Goal: Task Accomplishment & Management: Complete application form

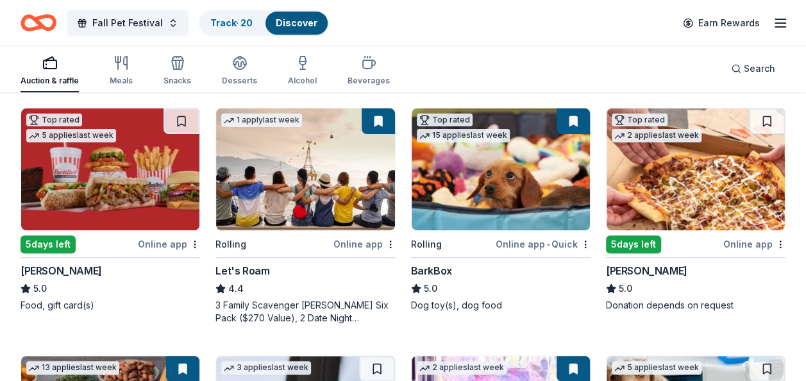
scroll to position [192, 0]
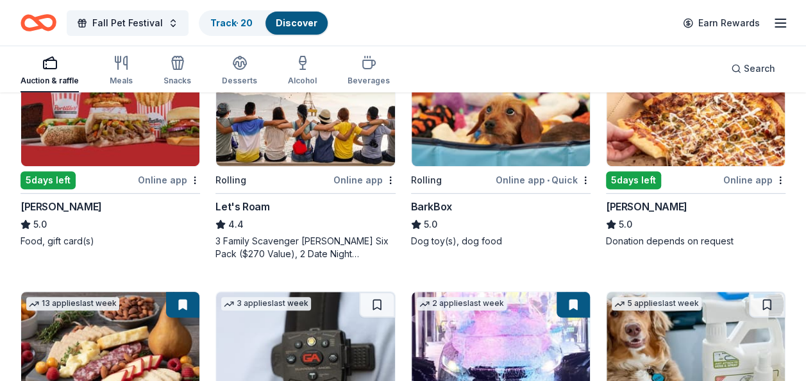
click at [752, 178] on div "Online app" at bounding box center [755, 180] width 62 height 16
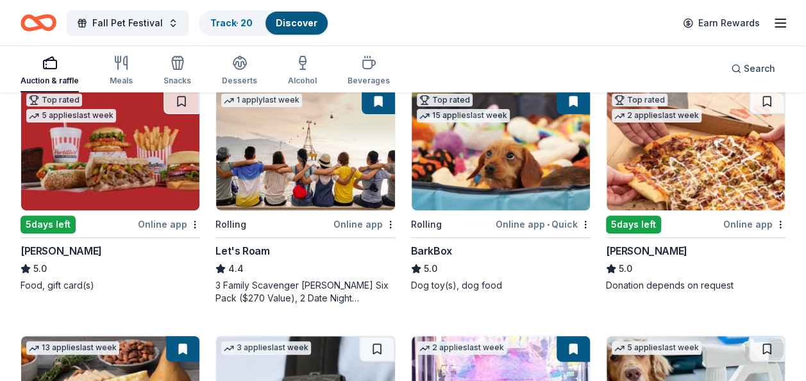
scroll to position [128, 0]
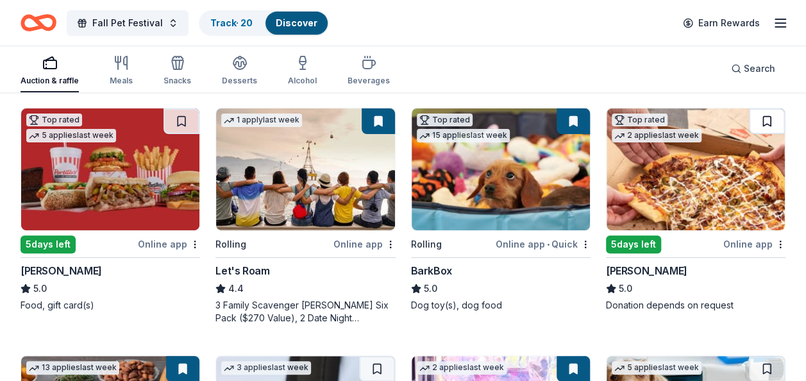
click at [768, 123] on button at bounding box center [767, 121] width 36 height 26
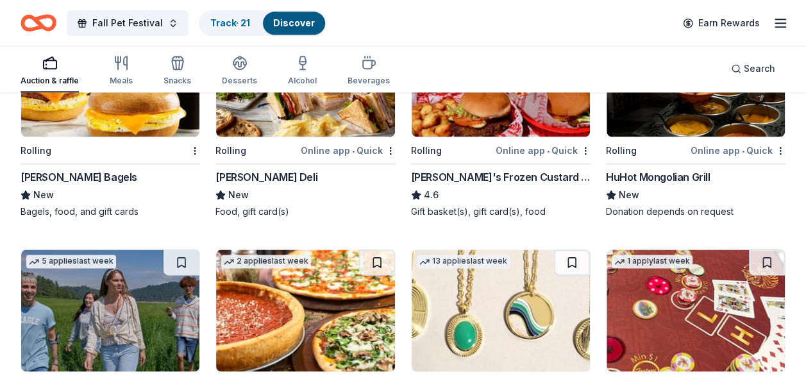
scroll to position [641, 0]
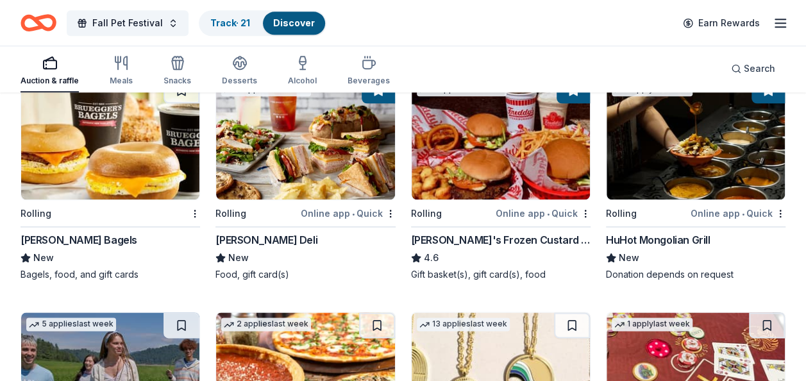
click at [85, 160] on img at bounding box center [110, 139] width 178 height 122
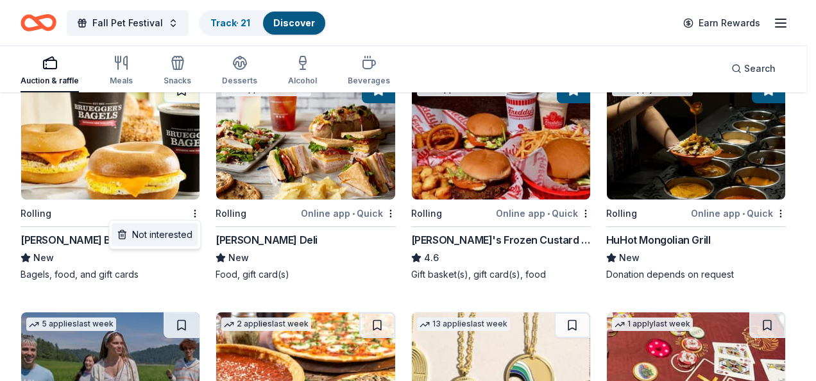
click at [165, 233] on div "Not interested" at bounding box center [155, 234] width 86 height 23
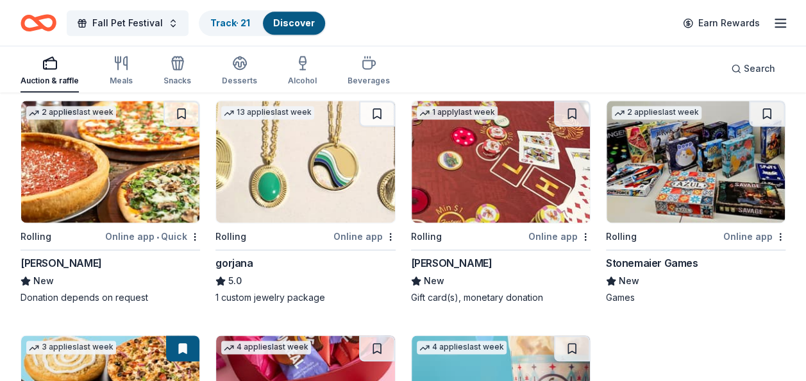
scroll to position [834, 0]
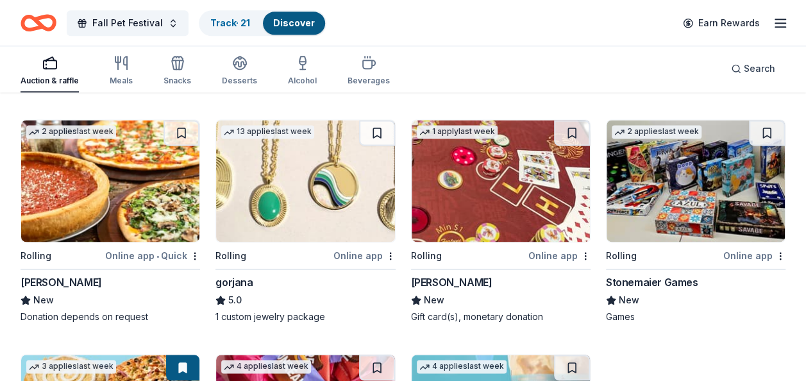
click at [81, 197] on img at bounding box center [110, 181] width 178 height 122
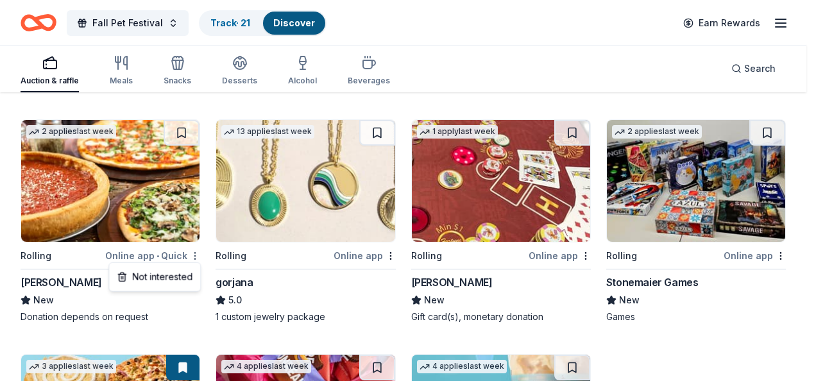
click at [175, 279] on div "Not interested" at bounding box center [155, 277] width 86 height 23
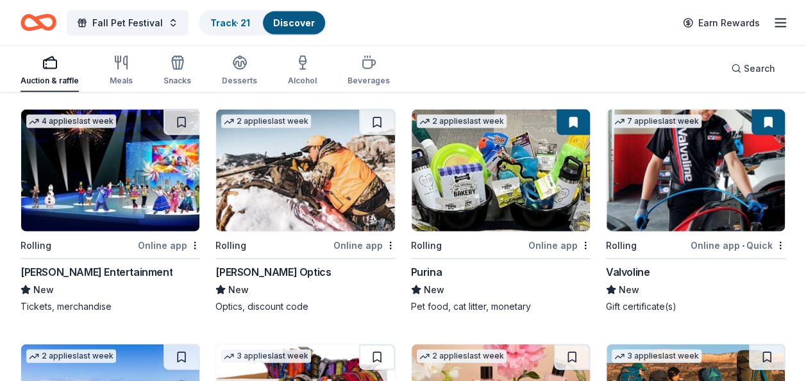
scroll to position [1347, 0]
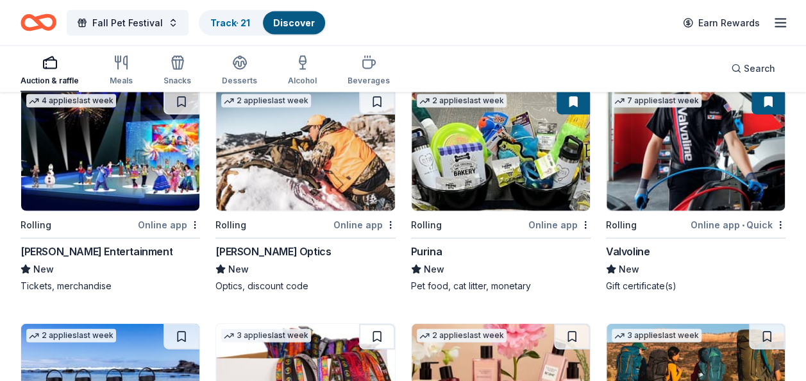
click at [734, 167] on img at bounding box center [696, 150] width 178 height 122
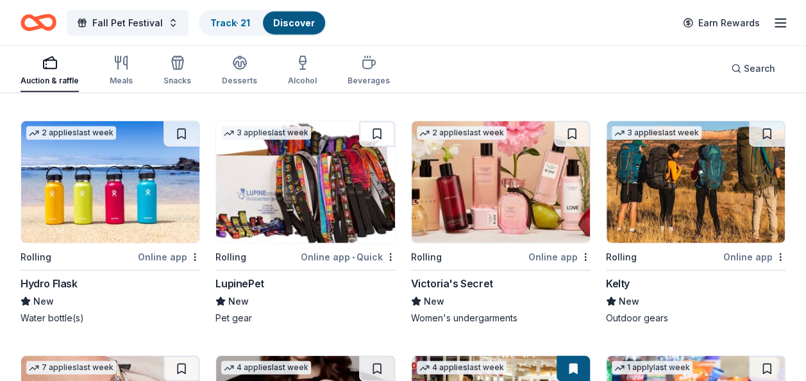
scroll to position [1529, 0]
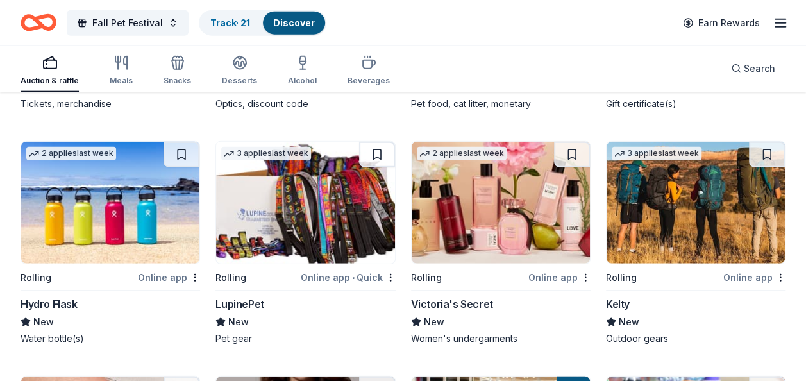
click at [295, 228] on img at bounding box center [305, 203] width 178 height 122
click at [380, 151] on button at bounding box center [377, 155] width 36 height 26
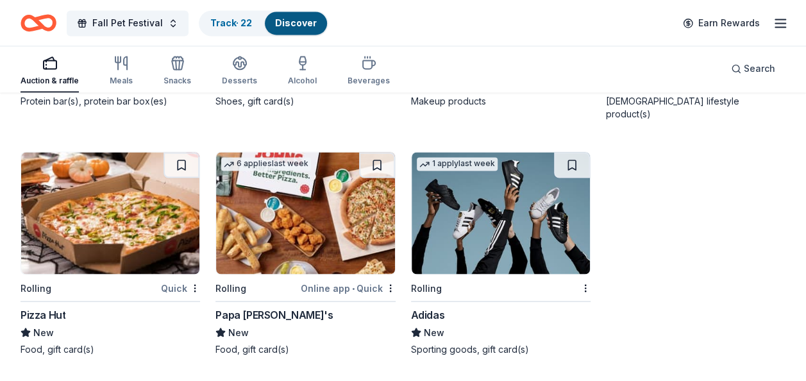
scroll to position [3419, 0]
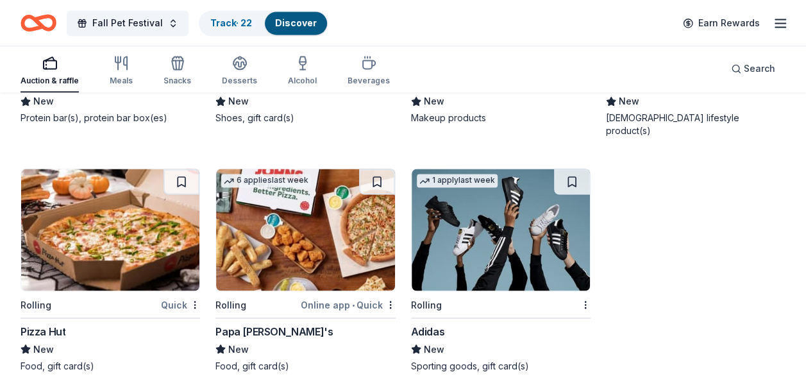
click at [316, 205] on img at bounding box center [305, 230] width 178 height 122
click at [341, 296] on div "Online app • Quick" at bounding box center [348, 304] width 95 height 16
click at [376, 169] on button at bounding box center [377, 182] width 36 height 26
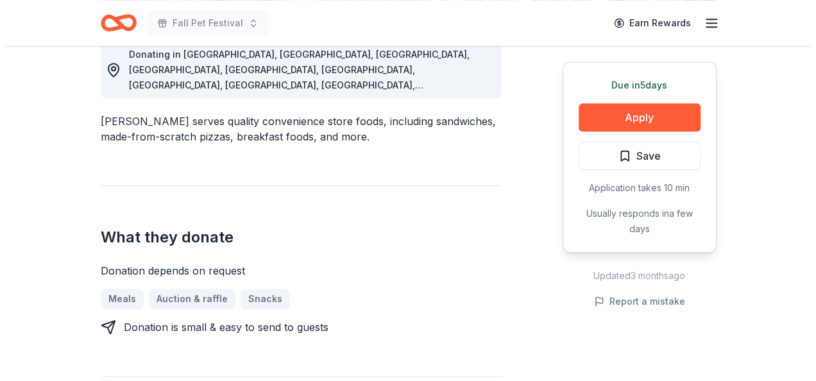
scroll to position [385, 0]
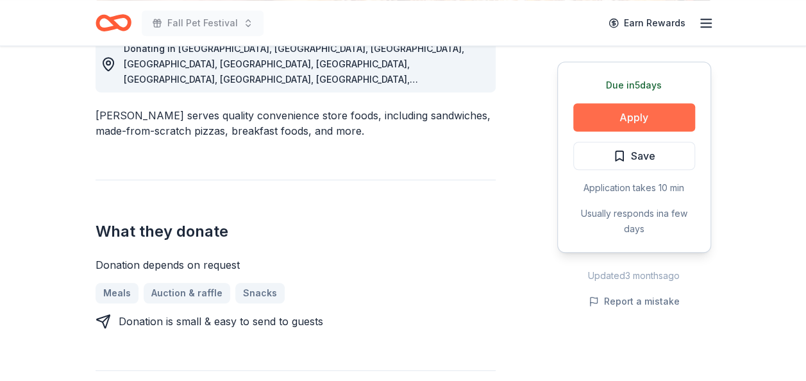
click at [598, 110] on button "Apply" at bounding box center [634, 117] width 122 height 28
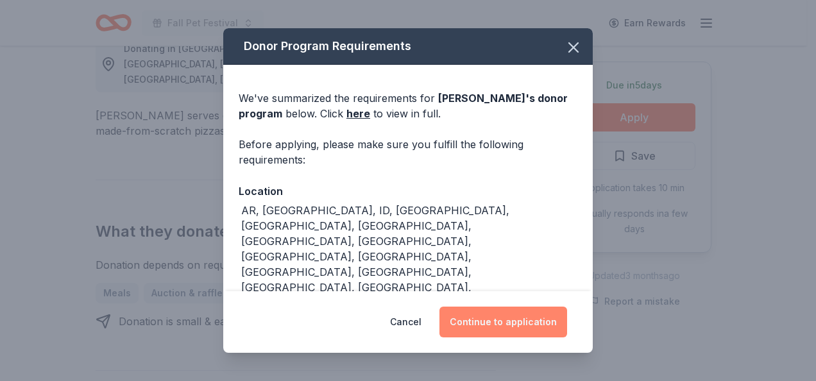
click at [508, 319] on button "Continue to application" at bounding box center [503, 322] width 128 height 31
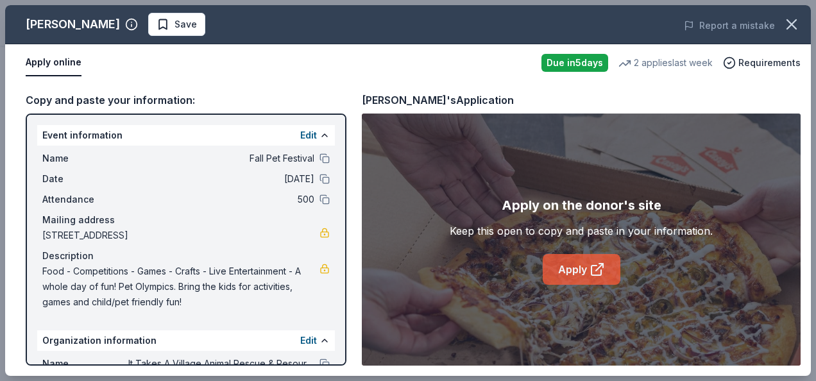
click at [577, 259] on link "Apply" at bounding box center [582, 269] width 78 height 31
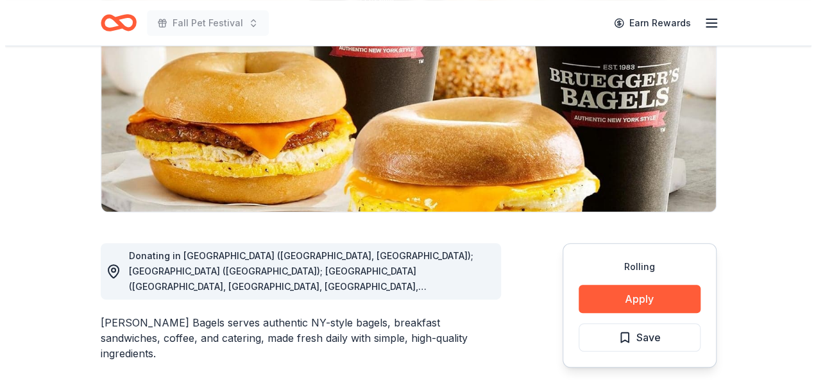
scroll to position [321, 0]
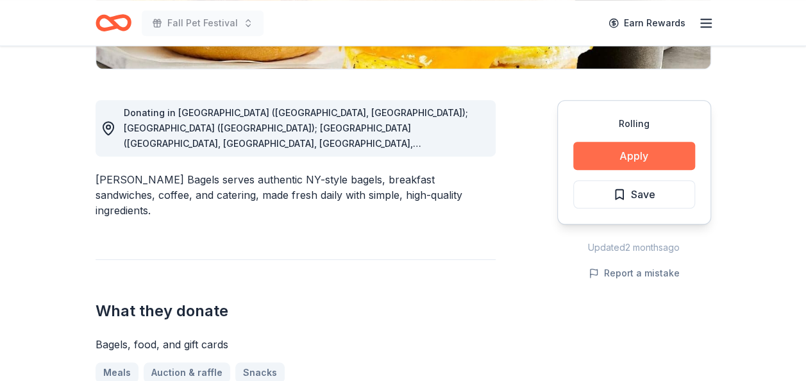
click at [638, 160] on button "Apply" at bounding box center [634, 156] width 122 height 28
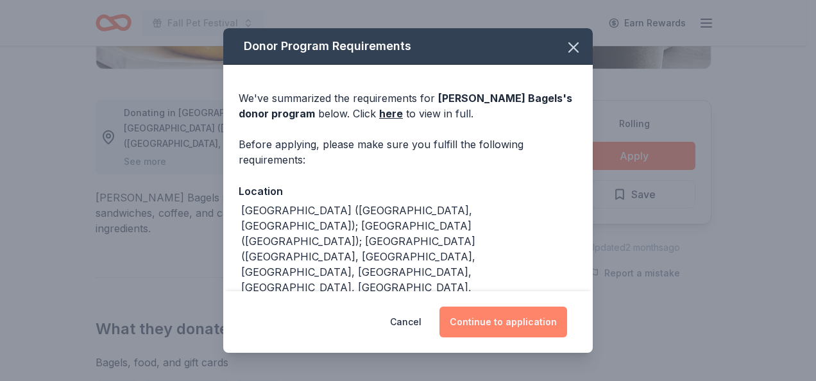
click at [524, 327] on button "Continue to application" at bounding box center [503, 322] width 128 height 31
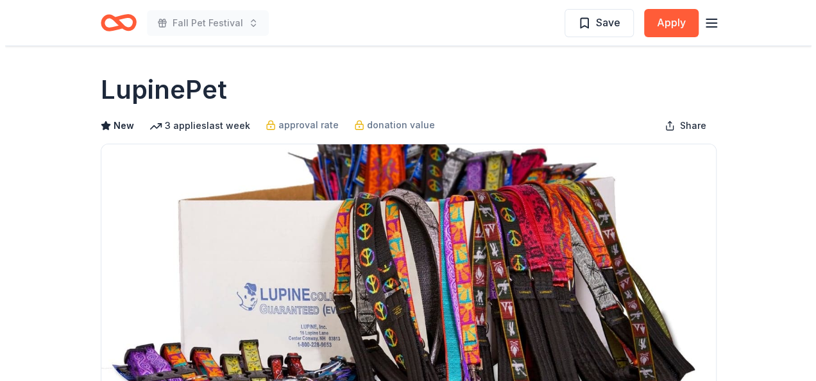
scroll to position [321, 0]
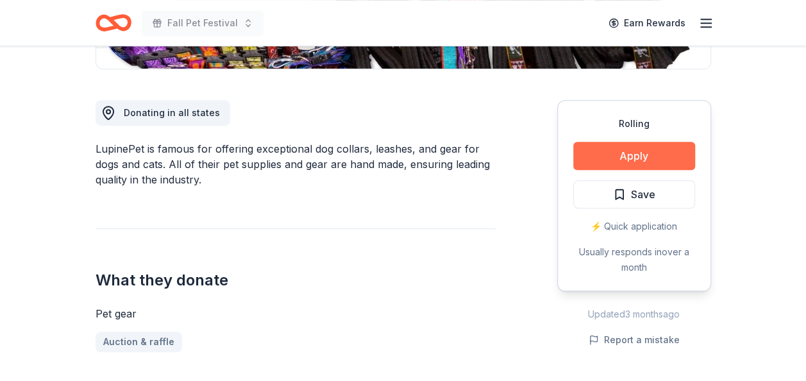
click at [656, 155] on button "Apply" at bounding box center [634, 156] width 122 height 28
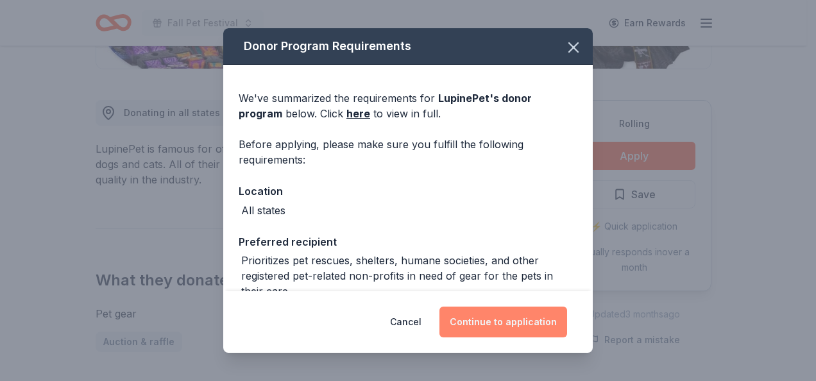
click at [516, 311] on button "Continue to application" at bounding box center [503, 322] width 128 height 31
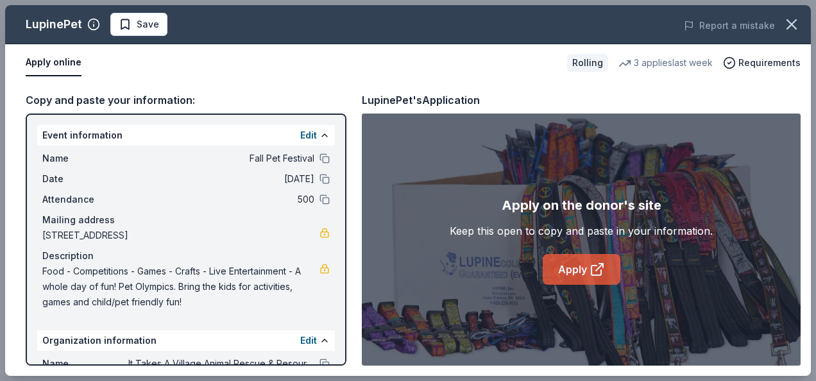
click at [589, 276] on icon at bounding box center [596, 269] width 15 height 15
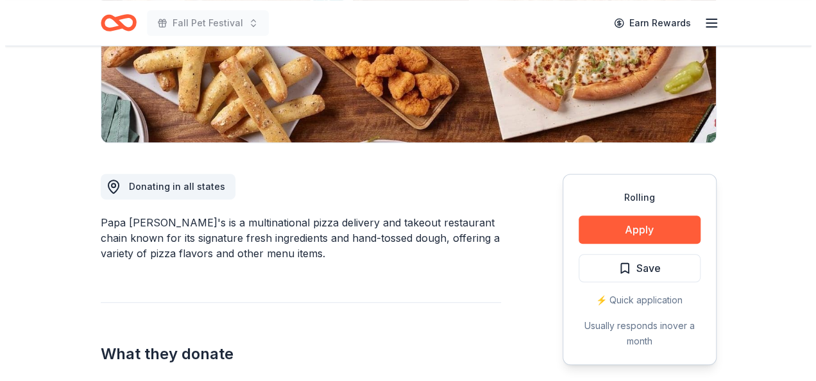
scroll to position [257, 0]
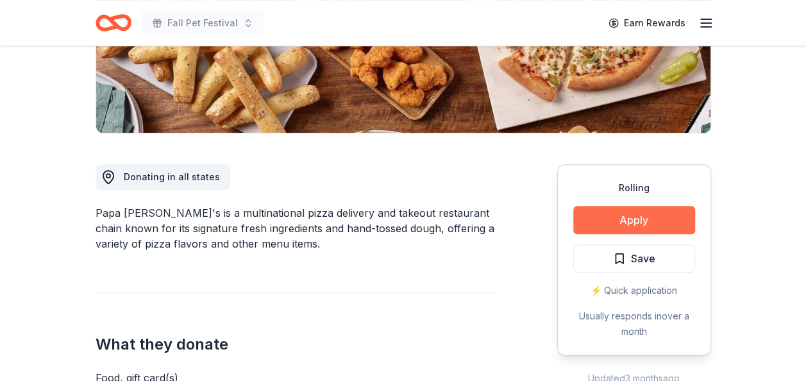
click at [637, 222] on button "Apply" at bounding box center [634, 220] width 122 height 28
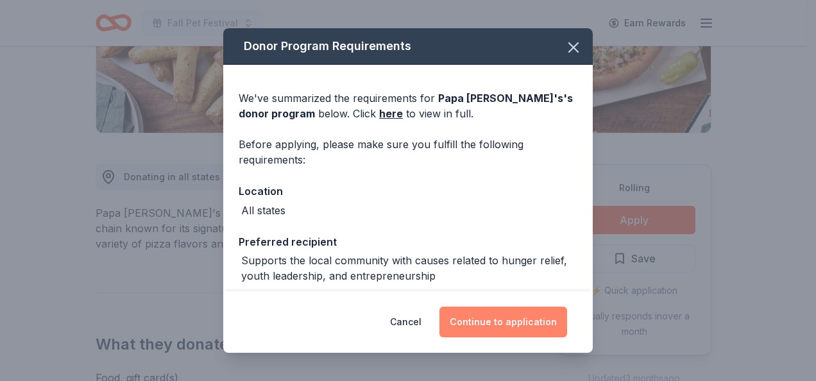
click at [485, 315] on button "Continue to application" at bounding box center [503, 322] width 128 height 31
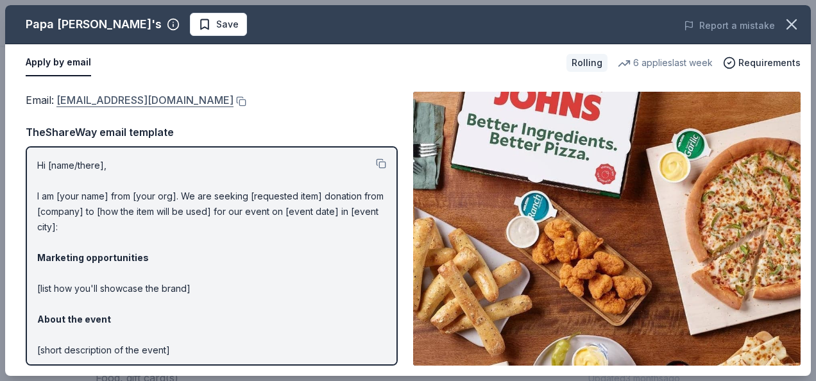
drag, startPoint x: 56, startPoint y: 103, endPoint x: 172, endPoint y: 104, distance: 115.5
click at [169, 103] on span "Email : [EMAIL_ADDRESS][DOMAIN_NAME]" at bounding box center [130, 100] width 208 height 13
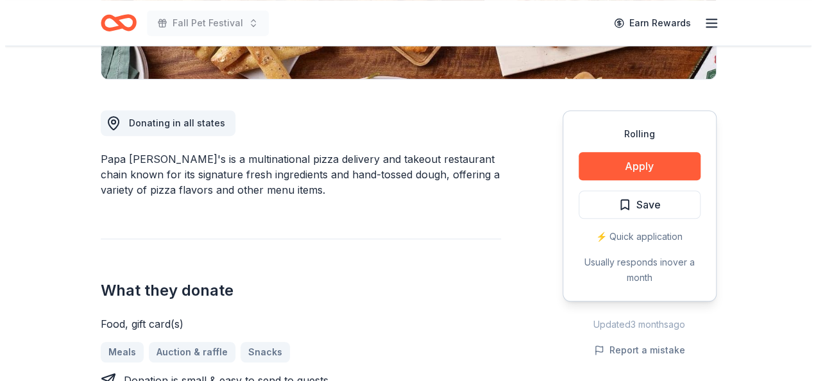
scroll to position [321, 0]
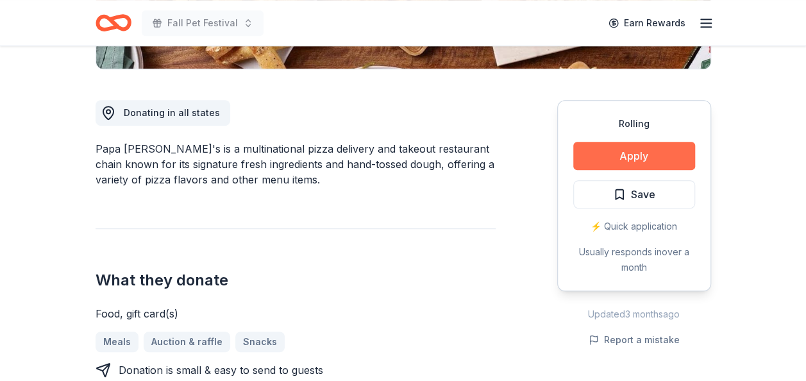
click at [638, 160] on button "Apply" at bounding box center [634, 156] width 122 height 28
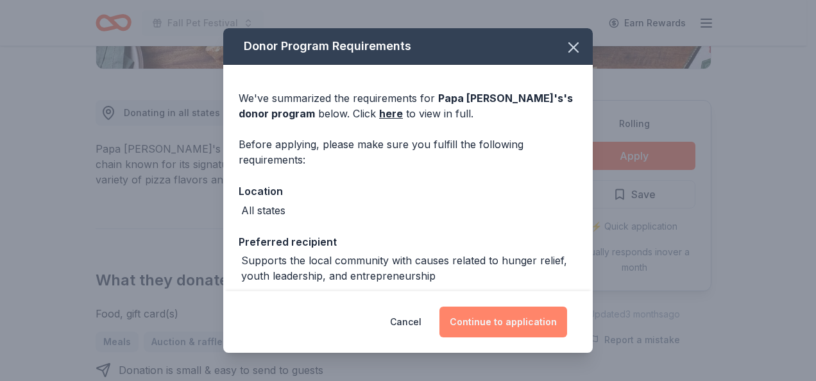
click at [497, 323] on button "Continue to application" at bounding box center [503, 322] width 128 height 31
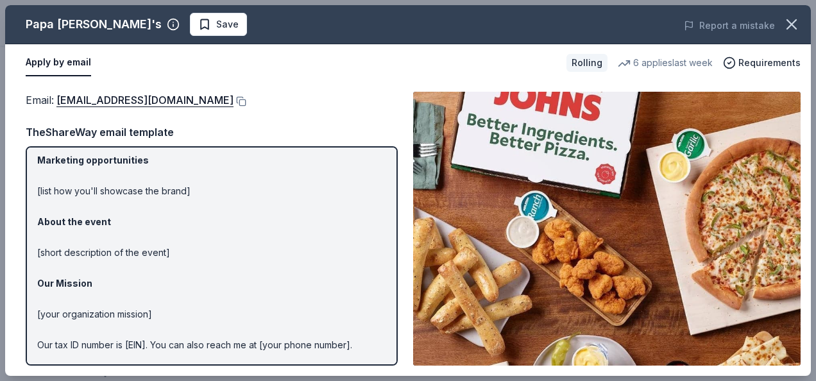
scroll to position [142, 0]
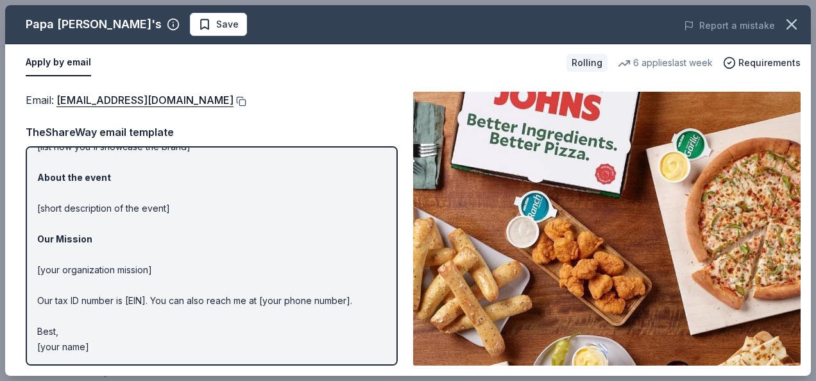
click at [233, 101] on button at bounding box center [239, 101] width 13 height 10
